Goal: Task Accomplishment & Management: Complete application form

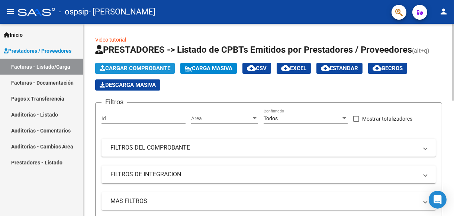
click at [159, 68] on span "Cargar Comprobante" at bounding box center [135, 68] width 71 height 7
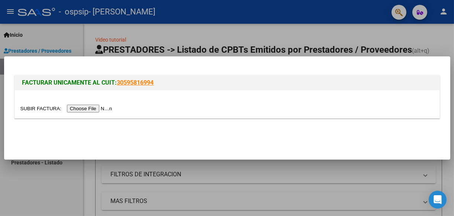
click at [89, 107] on input "file" at bounding box center [67, 109] width 94 height 8
click at [43, 200] on div at bounding box center [227, 108] width 454 height 216
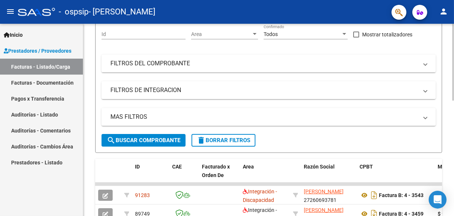
scroll to position [37, 0]
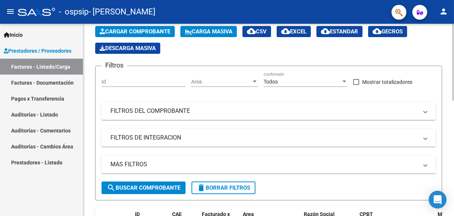
click at [142, 30] on span "Cargar Comprobante" at bounding box center [135, 31] width 71 height 7
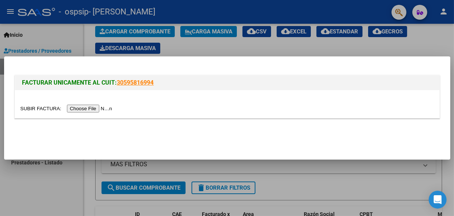
click at [84, 109] on input "file" at bounding box center [67, 109] width 94 height 8
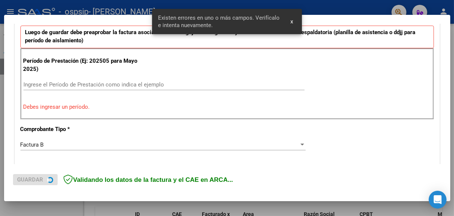
scroll to position [210, 0]
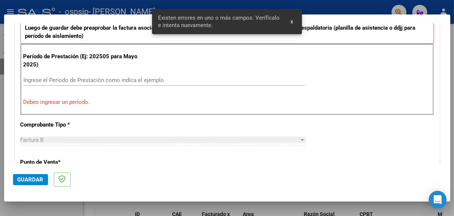
click at [40, 78] on input "Ingrese el Período de Prestación como indica el ejemplo" at bounding box center [163, 80] width 281 height 7
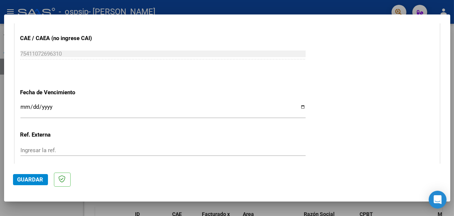
scroll to position [470, 0]
type input "202509"
click at [299, 104] on input "Ingresar la fecha" at bounding box center [162, 110] width 285 height 12
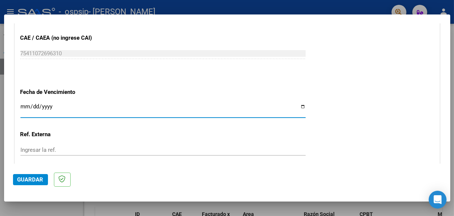
type input "[DATE]"
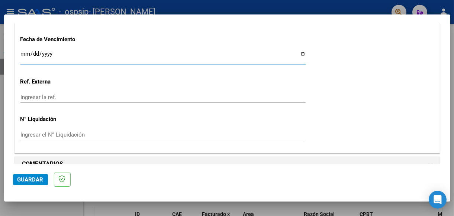
scroll to position [534, 0]
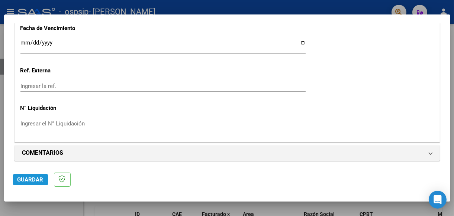
click at [37, 179] on span "Guardar" at bounding box center [30, 180] width 26 height 7
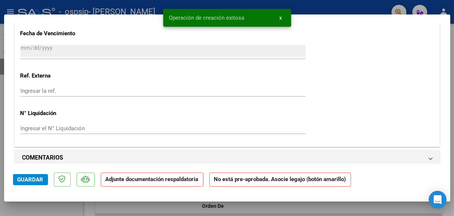
scroll to position [595, 0]
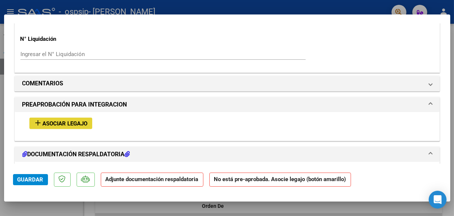
click at [61, 120] on span "Asociar Legajo" at bounding box center [65, 123] width 45 height 7
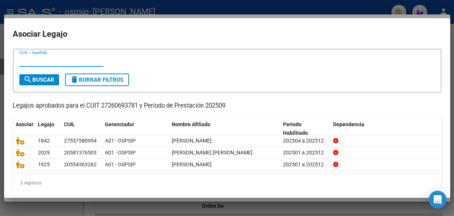
scroll to position [26, 0]
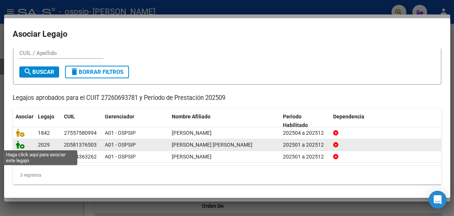
click at [24, 145] on icon at bounding box center [20, 145] width 9 height 8
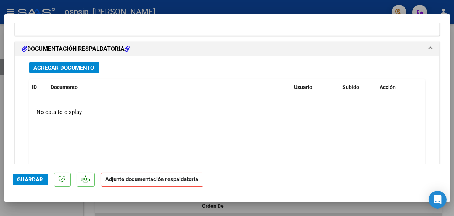
scroll to position [864, 0]
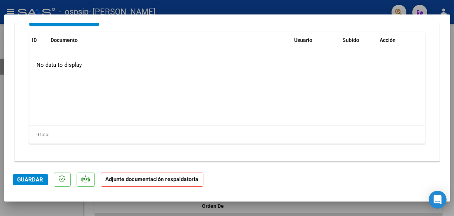
click at [35, 178] on span "Guardar" at bounding box center [30, 180] width 26 height 7
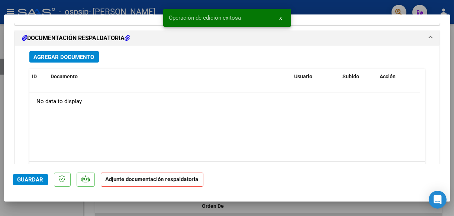
scroll to position [789, 0]
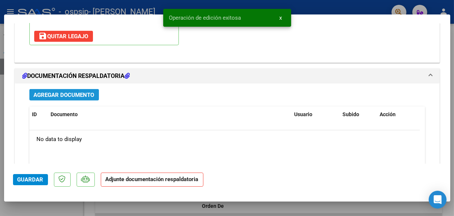
click at [60, 94] on span "Agregar Documento" at bounding box center [64, 95] width 61 height 7
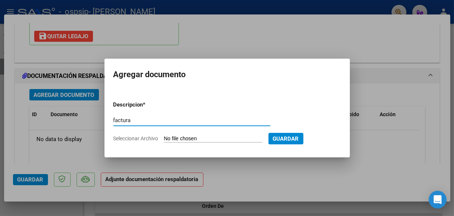
type input "factura"
click at [191, 137] on input "Seleccionar Archivo" at bounding box center [213, 139] width 99 height 7
type input "C:\fakepath\[PERSON_NAME].pdf"
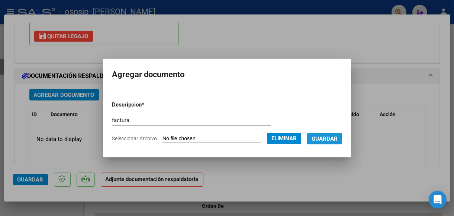
click at [338, 138] on span "Guardar" at bounding box center [325, 139] width 26 height 7
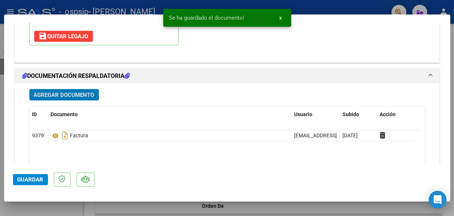
click at [79, 95] on button "Agregar Documento" at bounding box center [64, 95] width 70 height 12
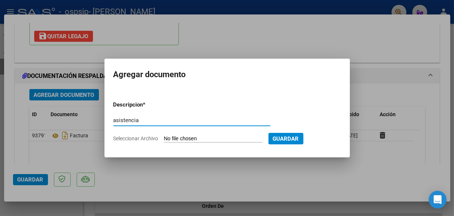
type input "asistencia"
click at [182, 139] on input "Seleccionar Archivo" at bounding box center [213, 139] width 99 height 7
type input "C:\fakepath\[PERSON_NAME].pdf"
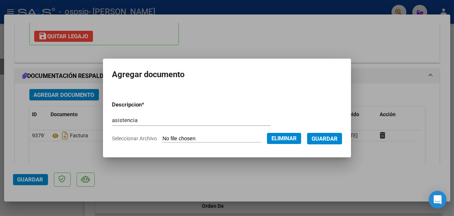
click at [334, 137] on span "Guardar" at bounding box center [325, 139] width 26 height 7
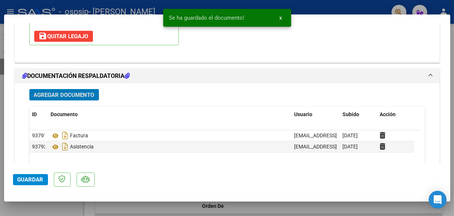
click at [52, 92] on span "Agregar Documento" at bounding box center [64, 95] width 61 height 7
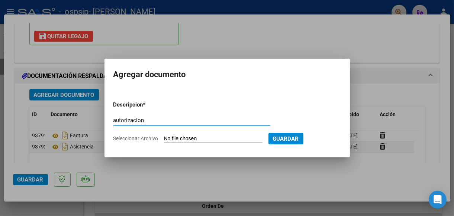
type input "autorizacion"
click at [220, 139] on input "Seleccionar Archivo" at bounding box center [213, 139] width 99 height 7
type input "C:\fakepath\[PERSON_NAME] AUTORIZACION 2025 SEGUN RESOLUCION 360 22_firmado.pdf"
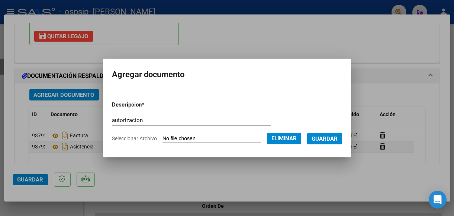
click at [338, 138] on span "Guardar" at bounding box center [325, 139] width 26 height 7
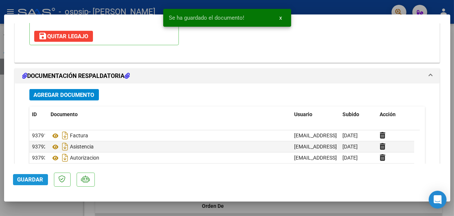
click at [28, 181] on span "Guardar" at bounding box center [30, 180] width 26 height 7
click at [28, 180] on span "Guardar" at bounding box center [30, 180] width 26 height 7
click at [55, 208] on div at bounding box center [227, 108] width 454 height 216
type input "$ 0,00"
